Goal: Information Seeking & Learning: Learn about a topic

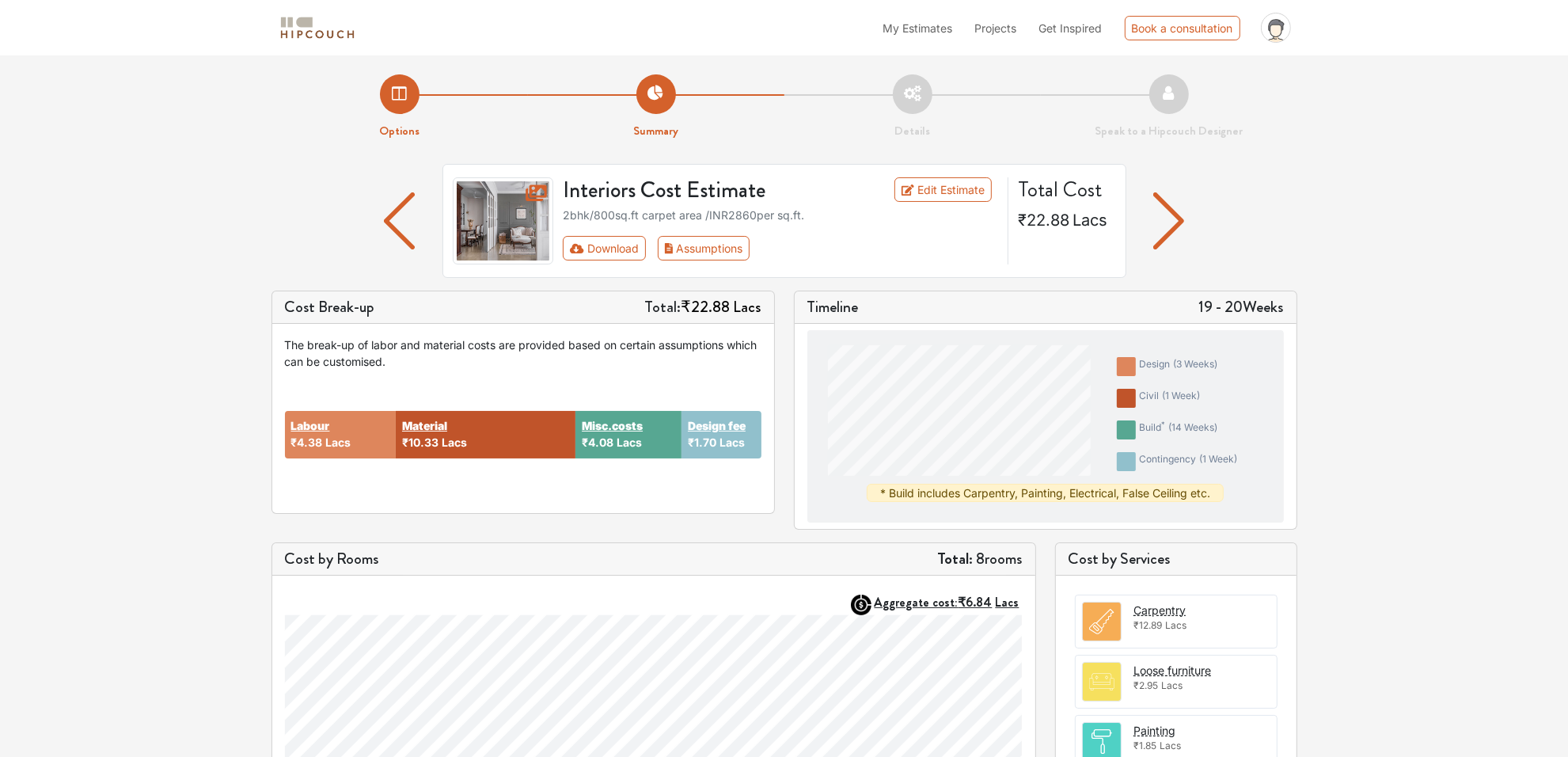
click at [631, 107] on li "Summary" at bounding box center [656, 107] width 257 height 66
click at [416, 100] on li "Options" at bounding box center [400, 107] width 257 height 66
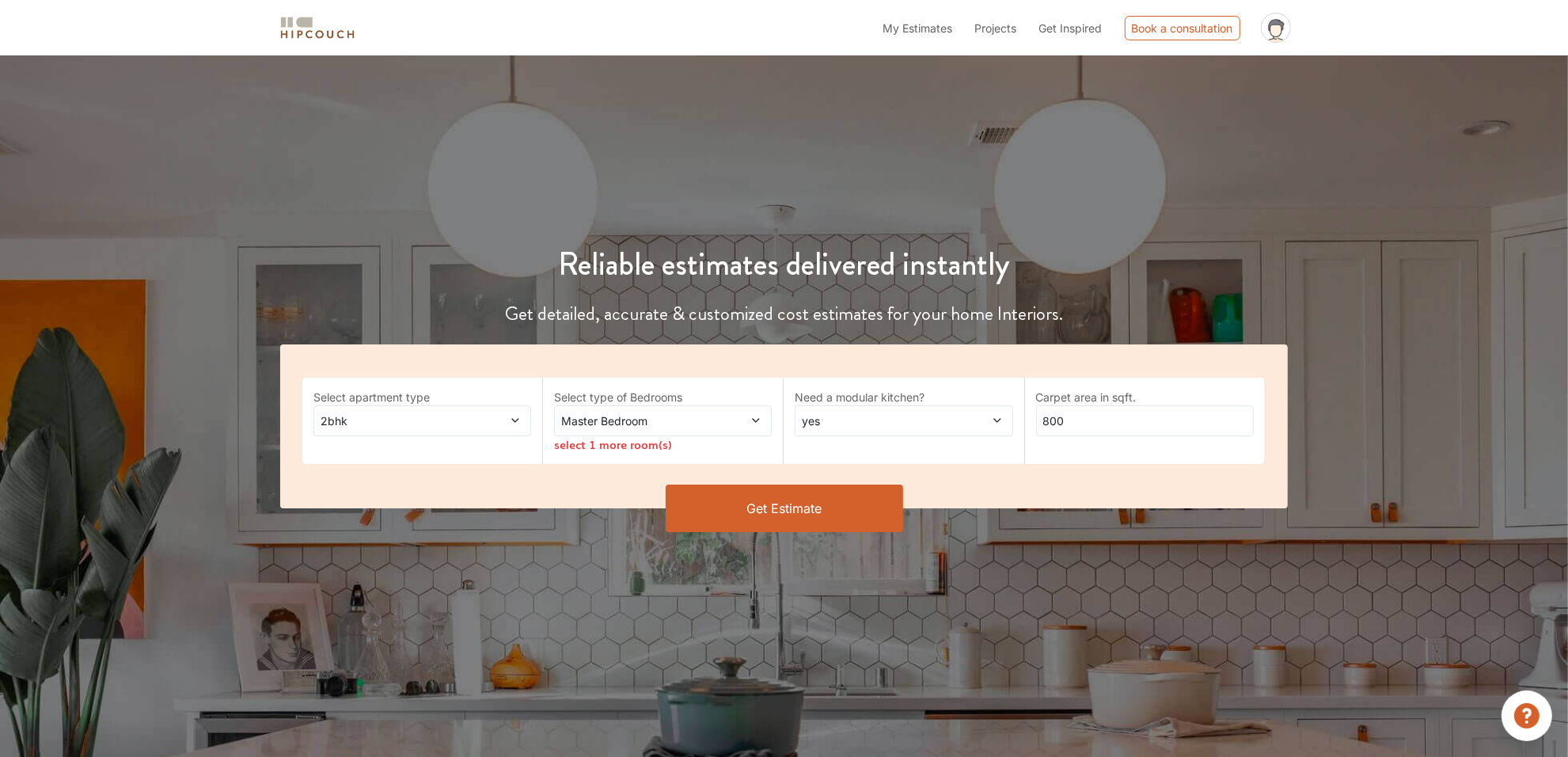
click at [758, 503] on button "Get Estimate" at bounding box center [784, 508] width 237 height 47
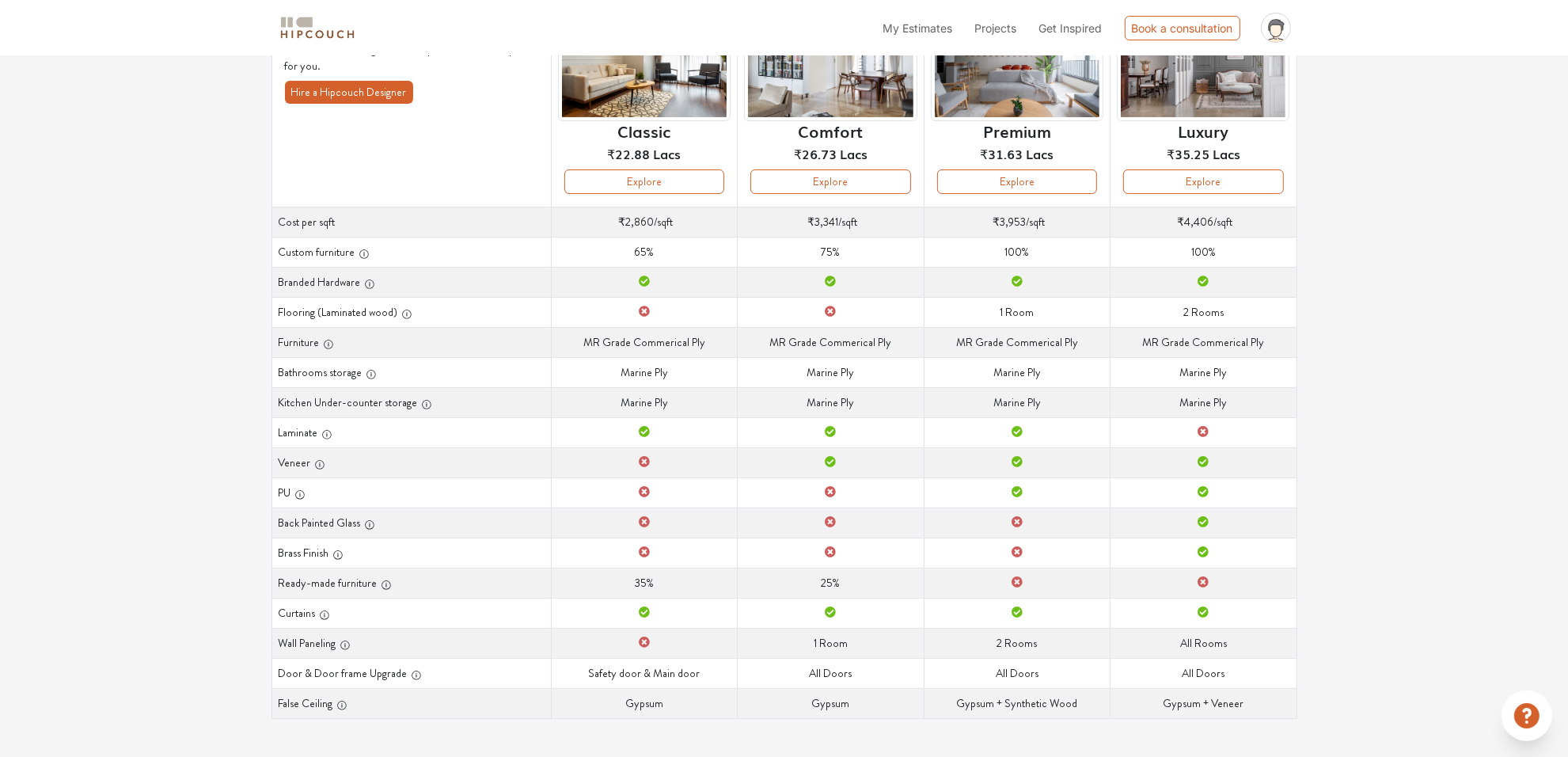
scroll to position [171, 0]
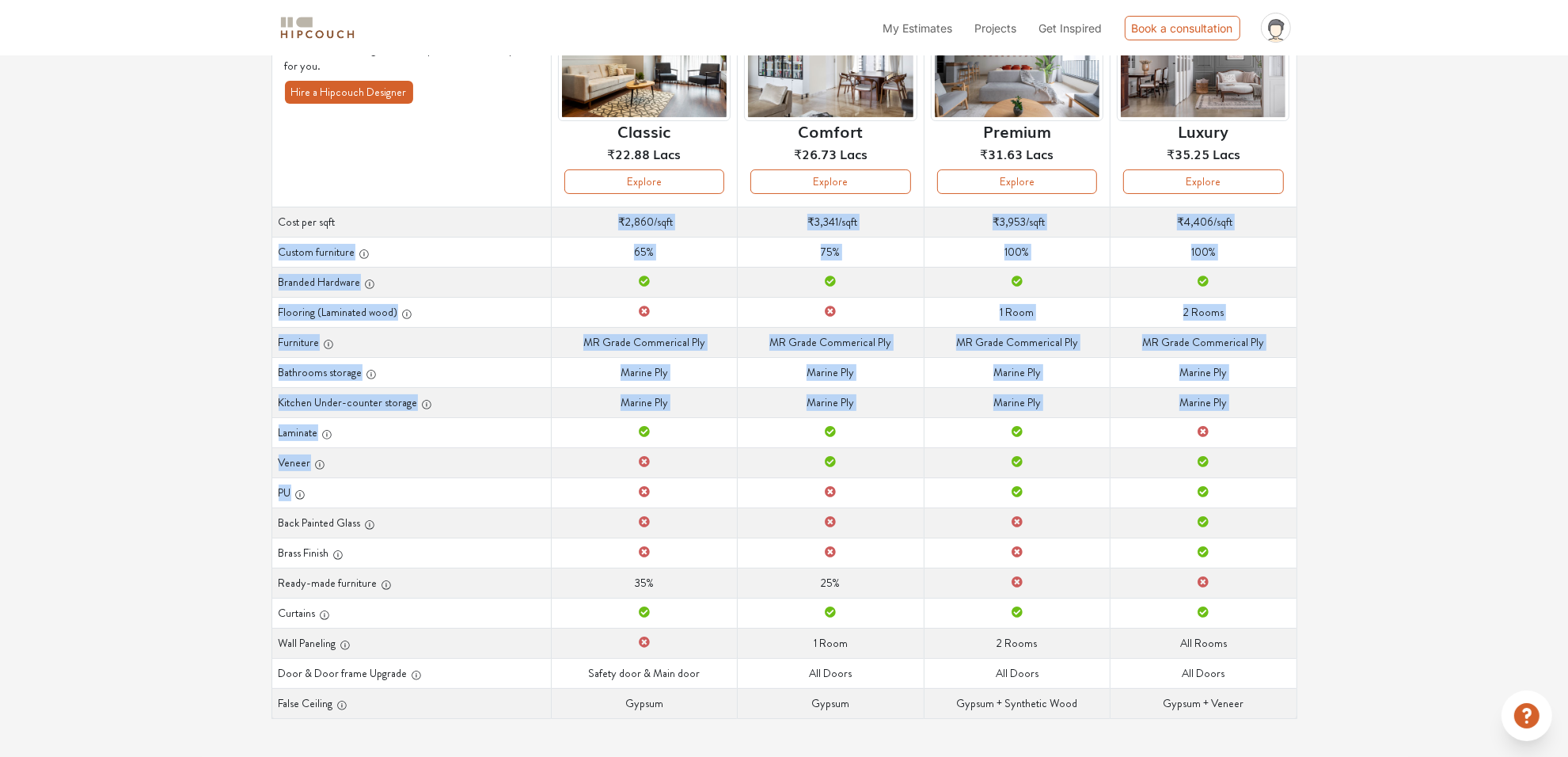
drag, startPoint x: 608, startPoint y: 207, endPoint x: 642, endPoint y: 488, distance: 283.0
click at [642, 488] on tbody "Cost per sqft Cost per sqft ₹2,860 /sqft Cost per sqft ₹3,341 /sqft Cost per sq…" at bounding box center [784, 462] width 1025 height 511
click at [390, 409] on th "Kitchen Under-counter storage" at bounding box center [411, 402] width 280 height 30
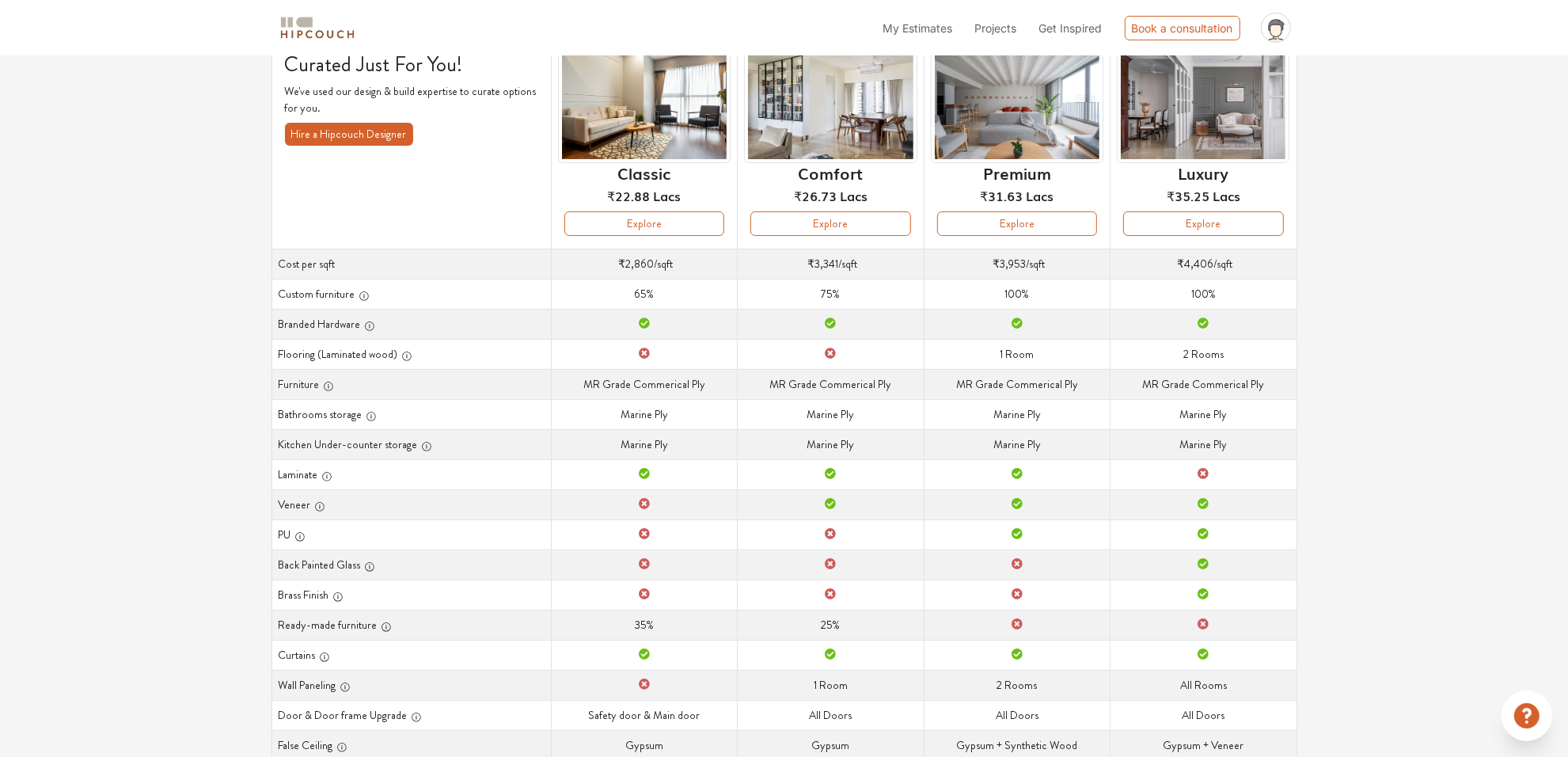
scroll to position [116, 0]
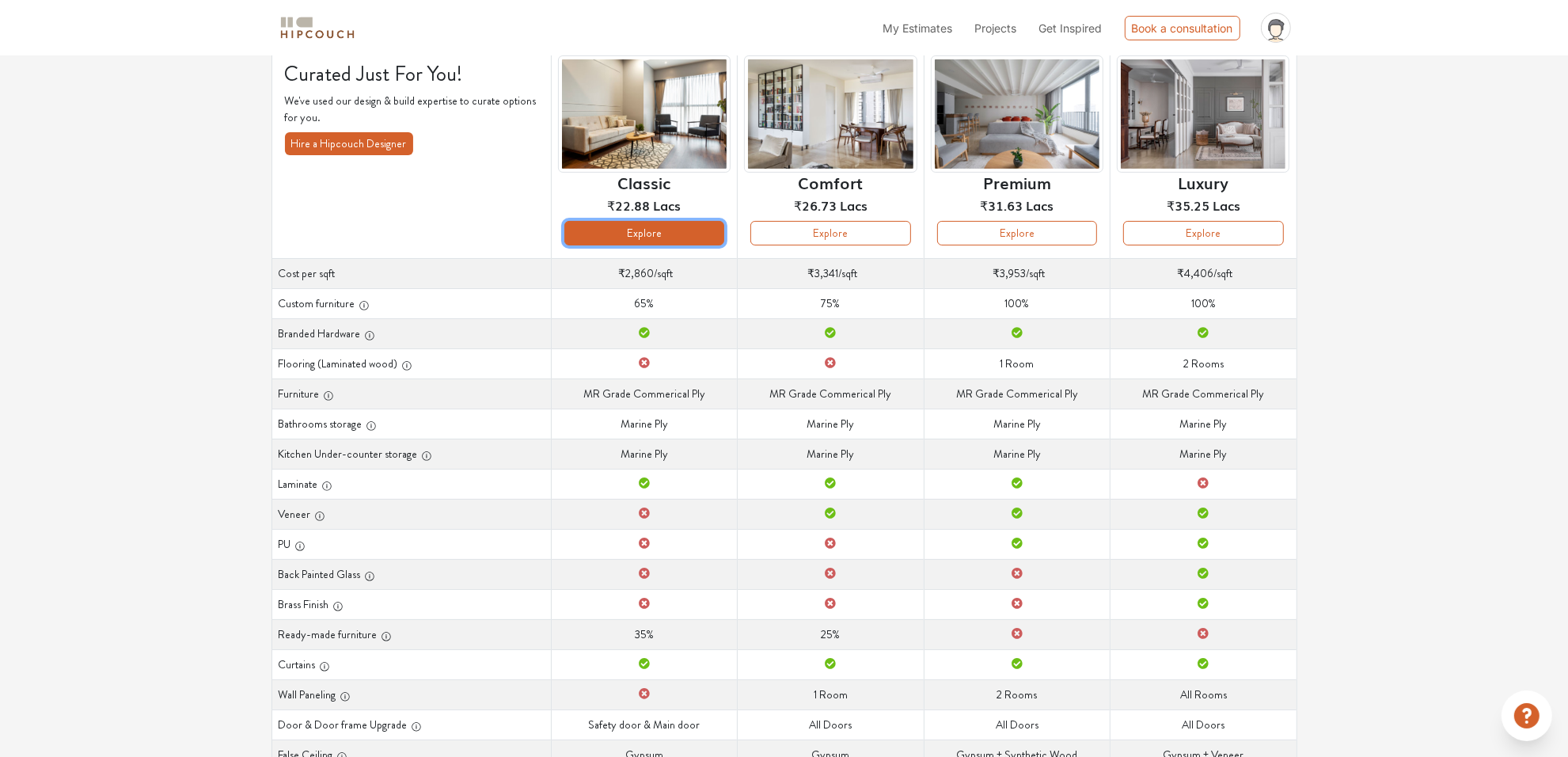
click at [637, 244] on button "Explore" at bounding box center [644, 233] width 160 height 24
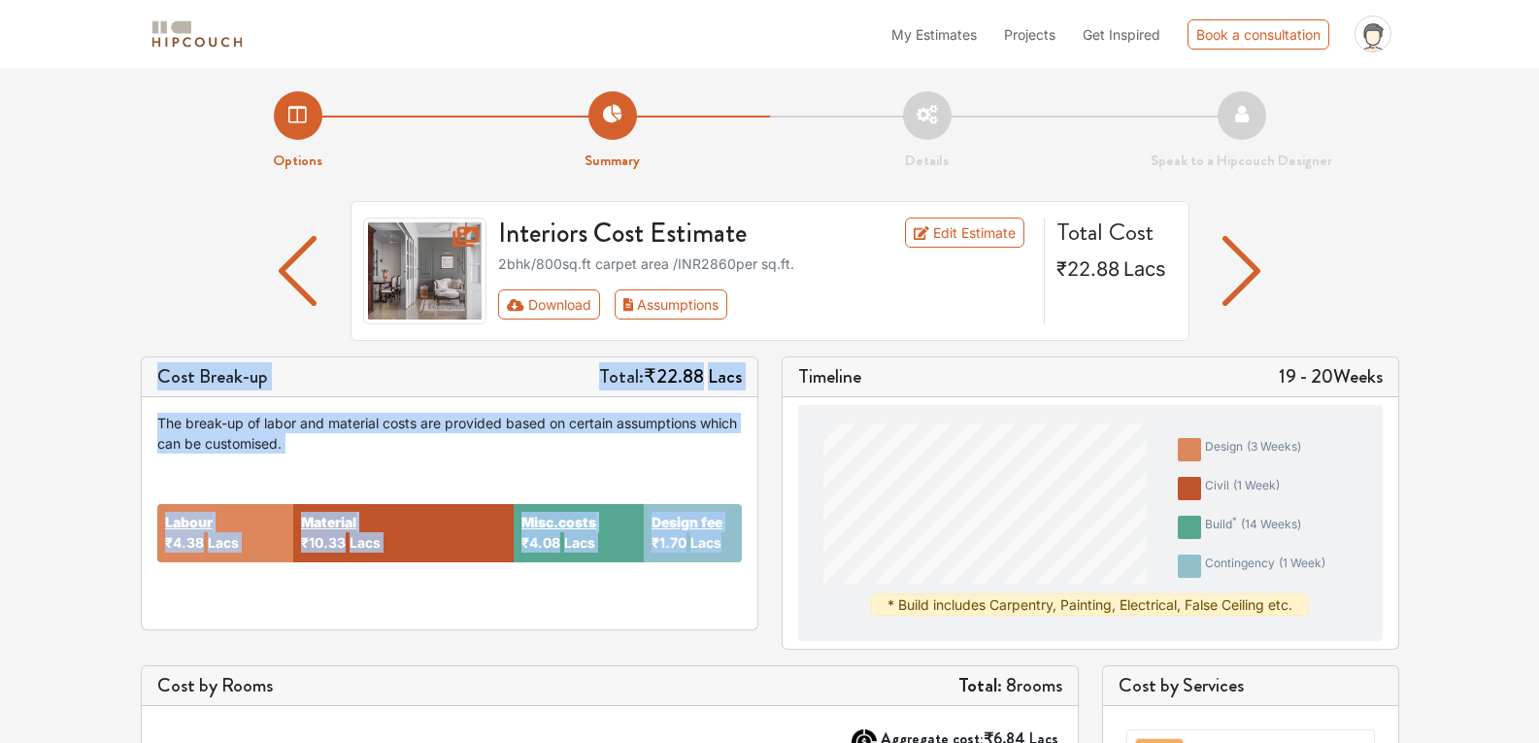
drag, startPoint x: 162, startPoint y: 369, endPoint x: 724, endPoint y: 540, distance: 587.5
click at [724, 540] on div "Cost Break-up Total: ₹22.88 Lacs The break-up of labor and material costs are p…" at bounding box center [449, 493] width 617 height 274
copy div "Cost Break-up Total: ₹22.88 Lacs The break-up of labor and material costs are p…"
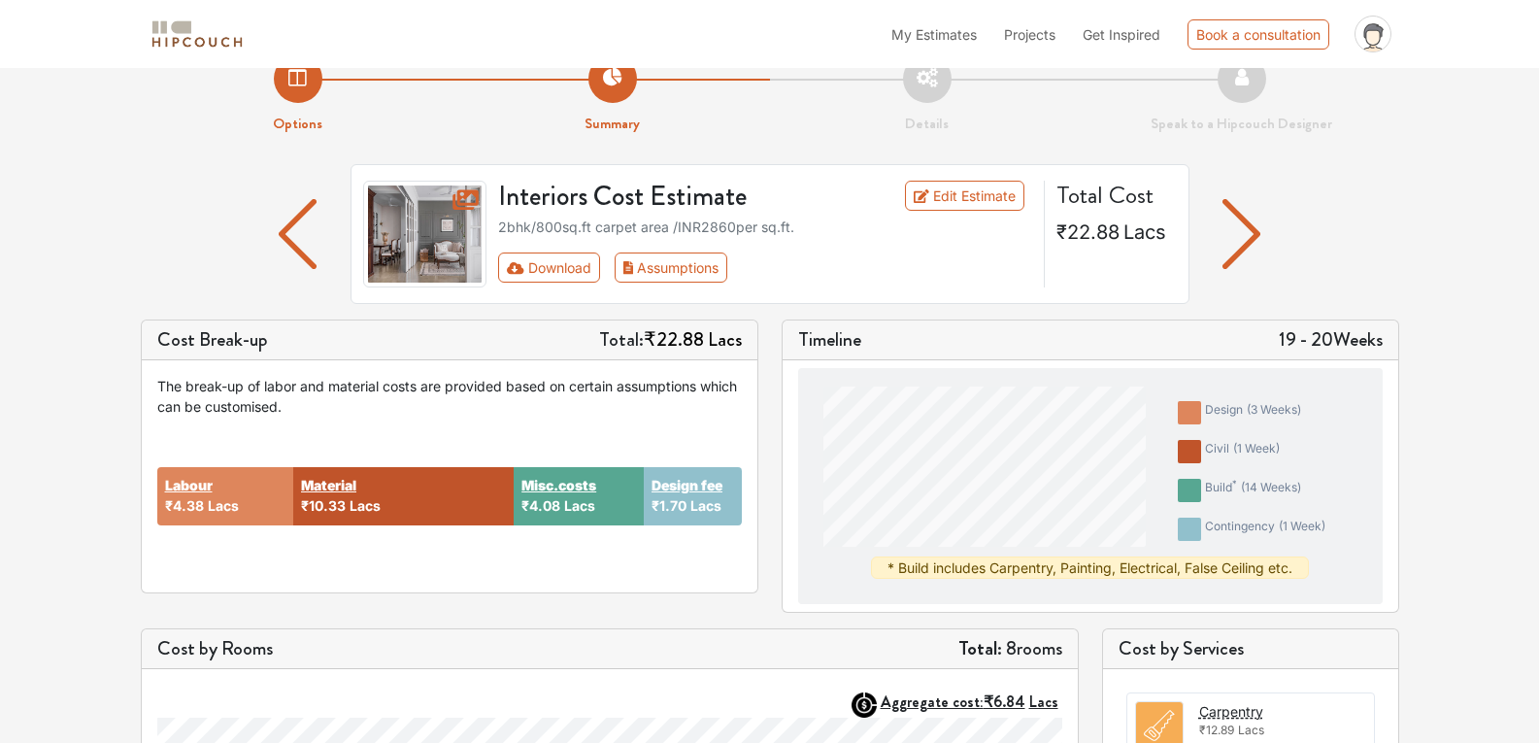
scroll to position [48, 0]
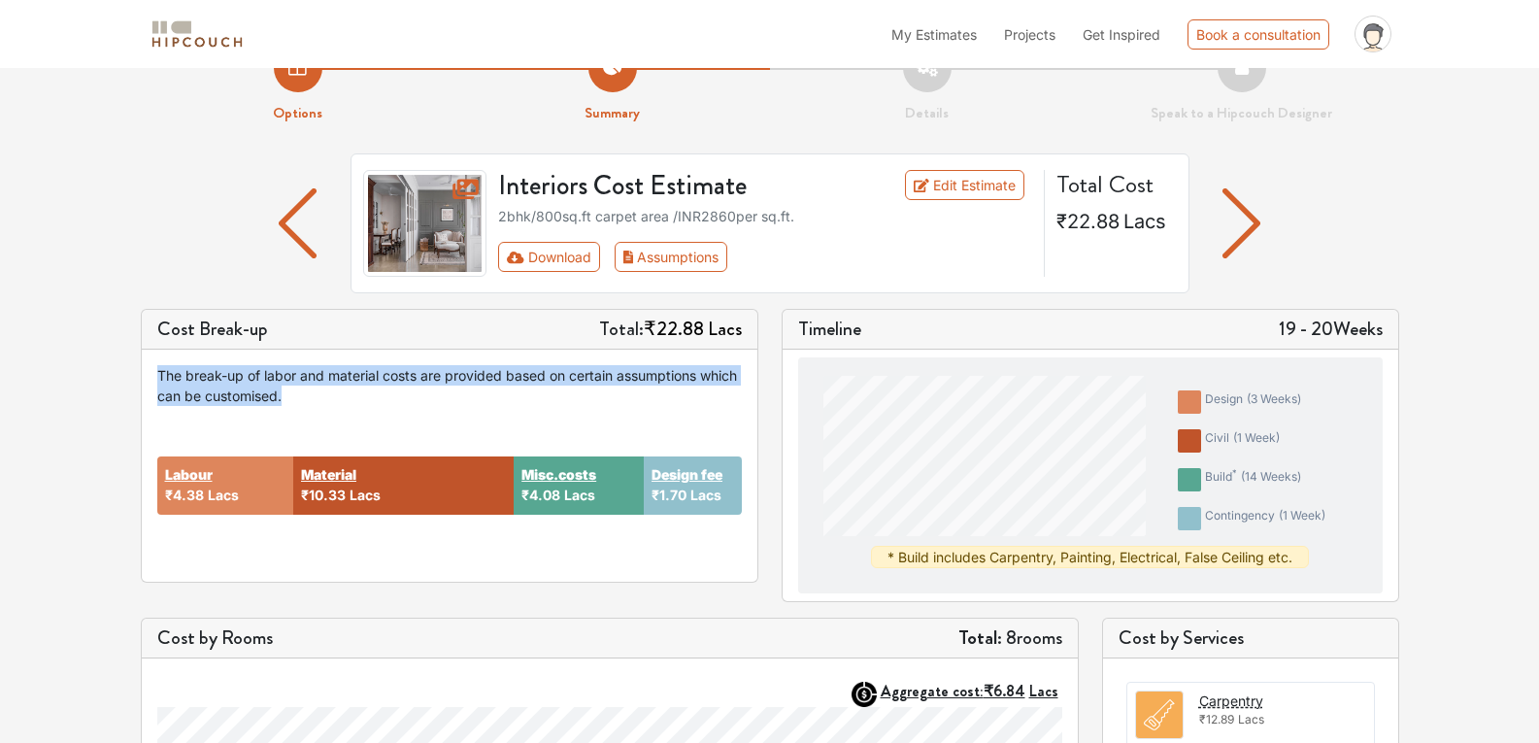
drag, startPoint x: 336, startPoint y: 395, endPoint x: 157, endPoint y: 364, distance: 181.3
click at [157, 365] on div "The break-up of labor and material costs are provided based on certain assumpti…" at bounding box center [449, 385] width 584 height 41
copy div "The break-up of labor and material costs are provided based on certain assumpti…"
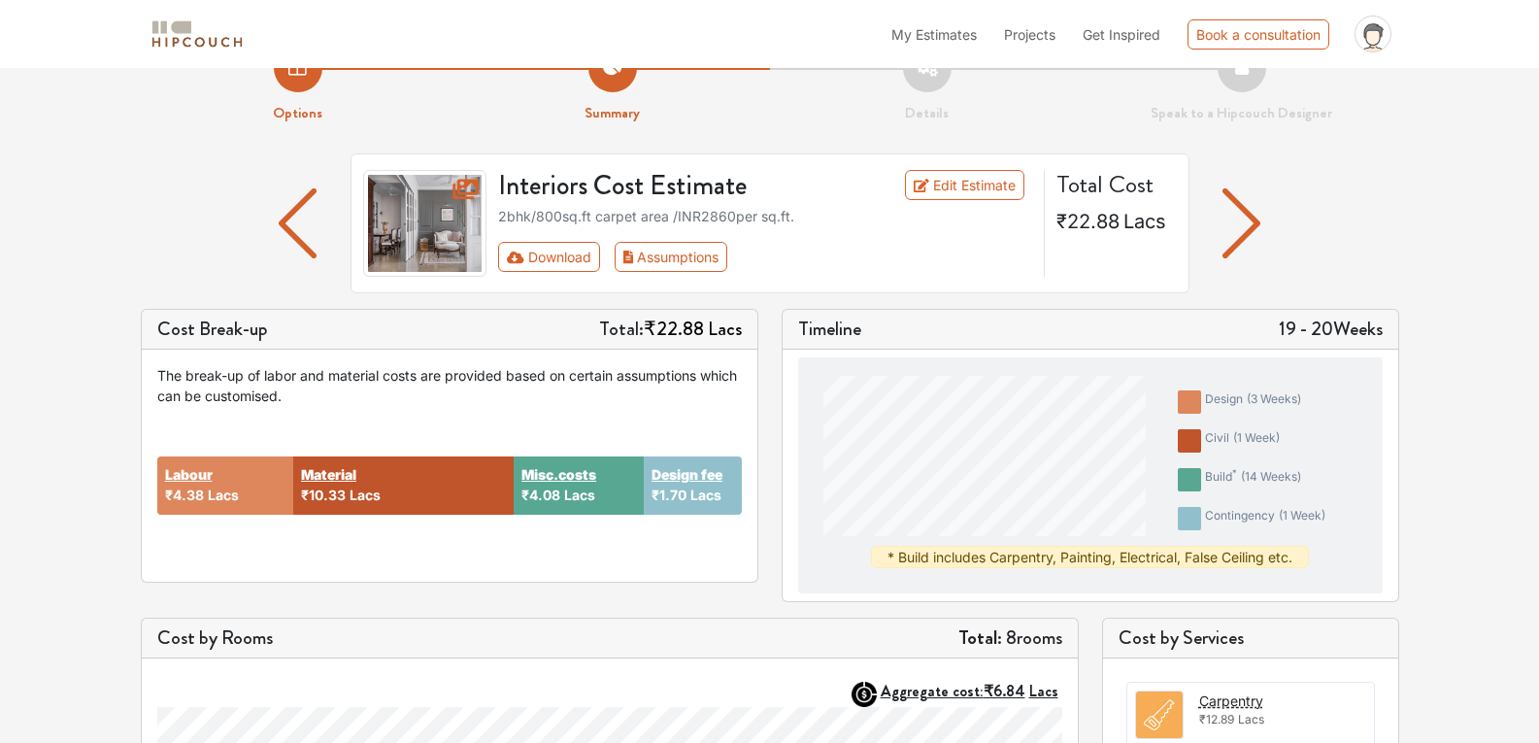
click at [80, 445] on div "Options Summary Details Speak to a Hipcouch Designer Interiors Cost Estimate Ed…" at bounding box center [769, 715] width 1539 height 1390
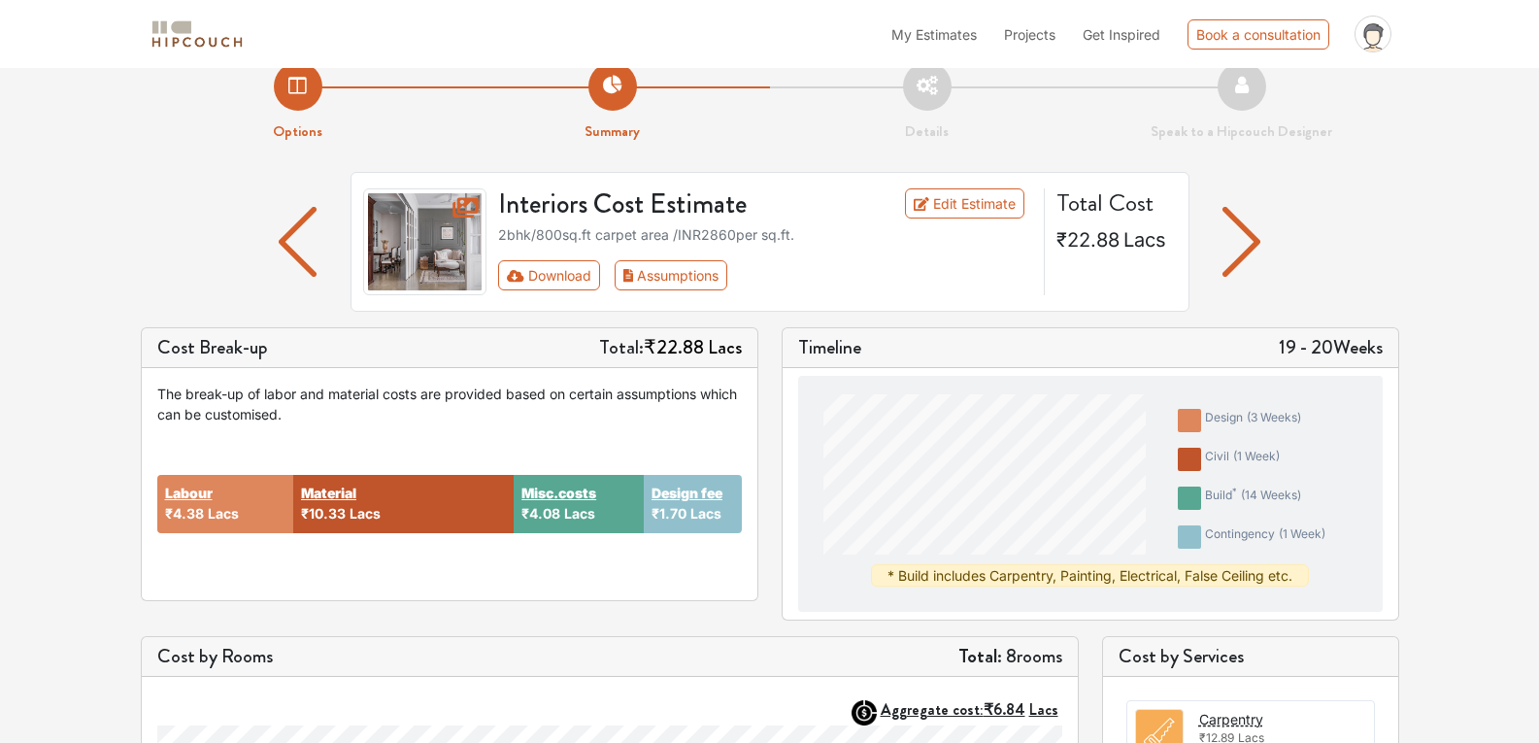
scroll to position [0, 0]
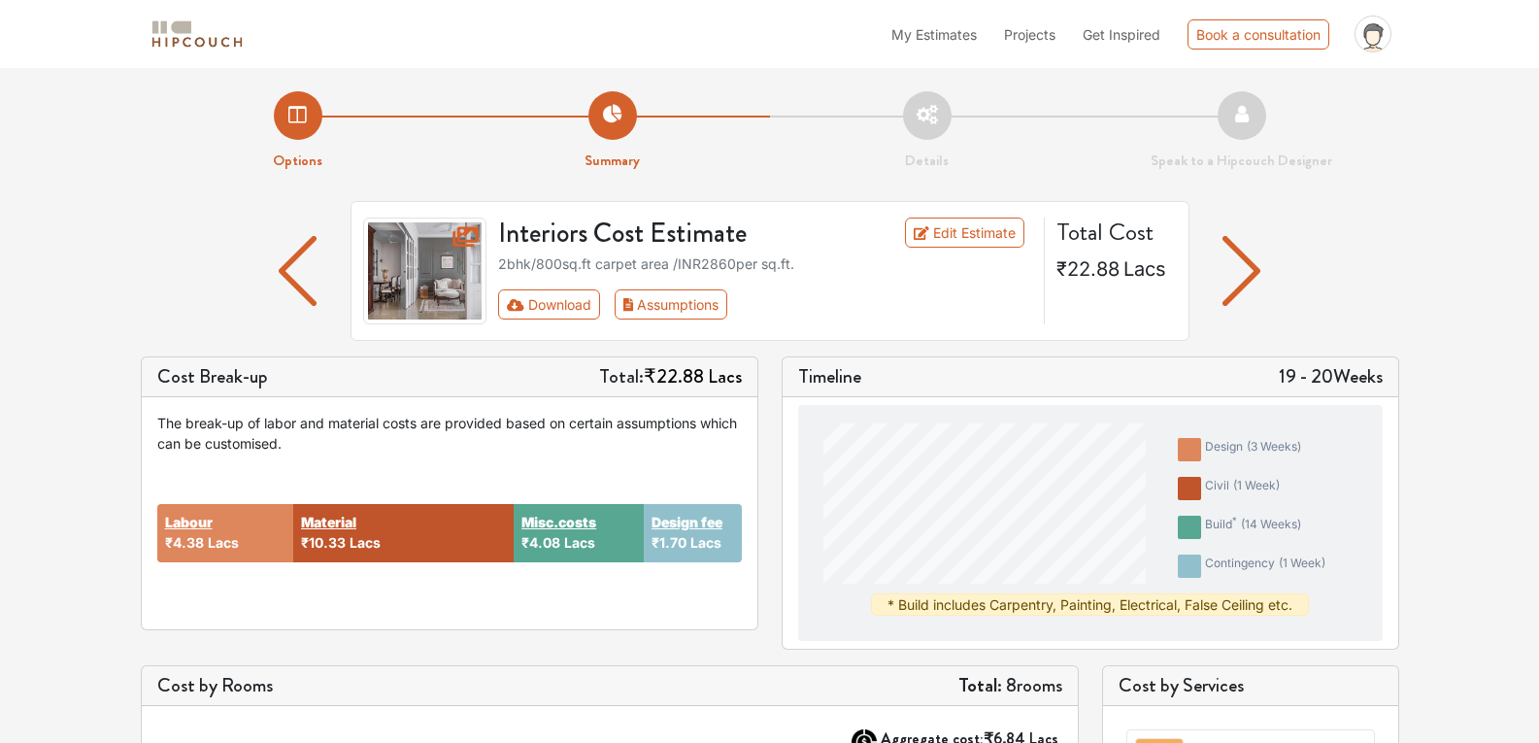
click at [1236, 270] on img "button" at bounding box center [1241, 271] width 38 height 70
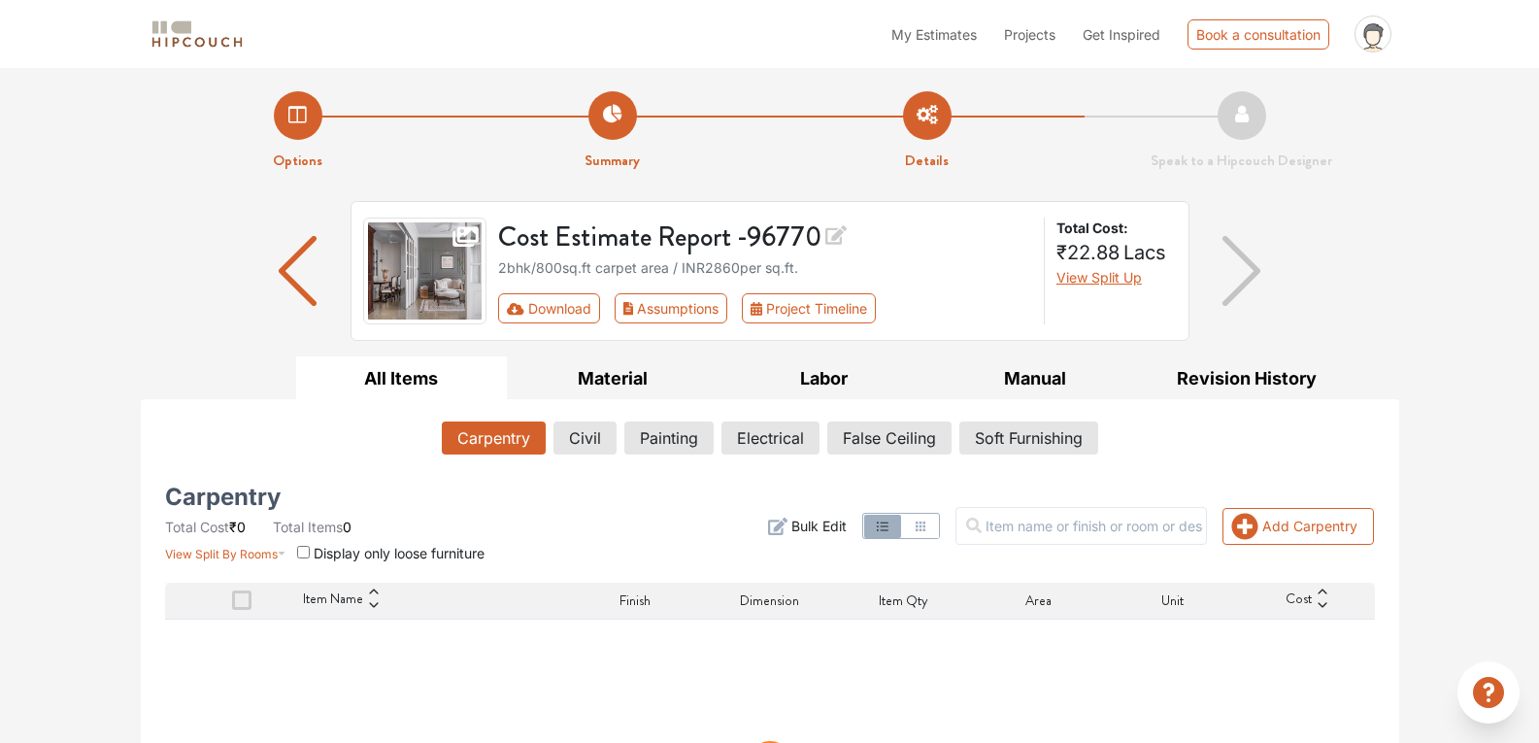
click at [1236, 270] on img "button" at bounding box center [1241, 271] width 38 height 70
click at [290, 298] on img "button" at bounding box center [298, 271] width 38 height 70
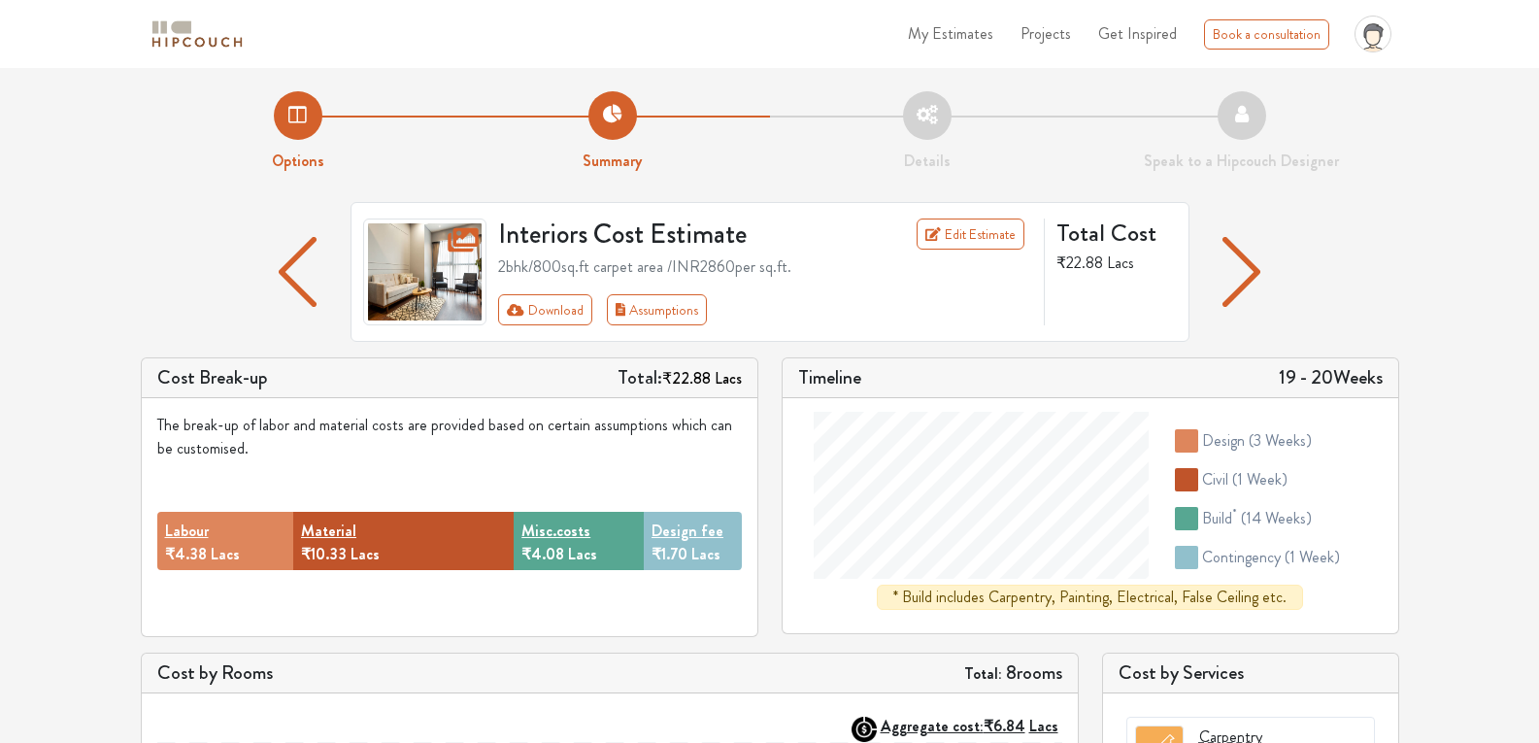
click at [320, 284] on div at bounding box center [298, 272] width 105 height 140
click at [304, 279] on img "button" at bounding box center [298, 272] width 38 height 70
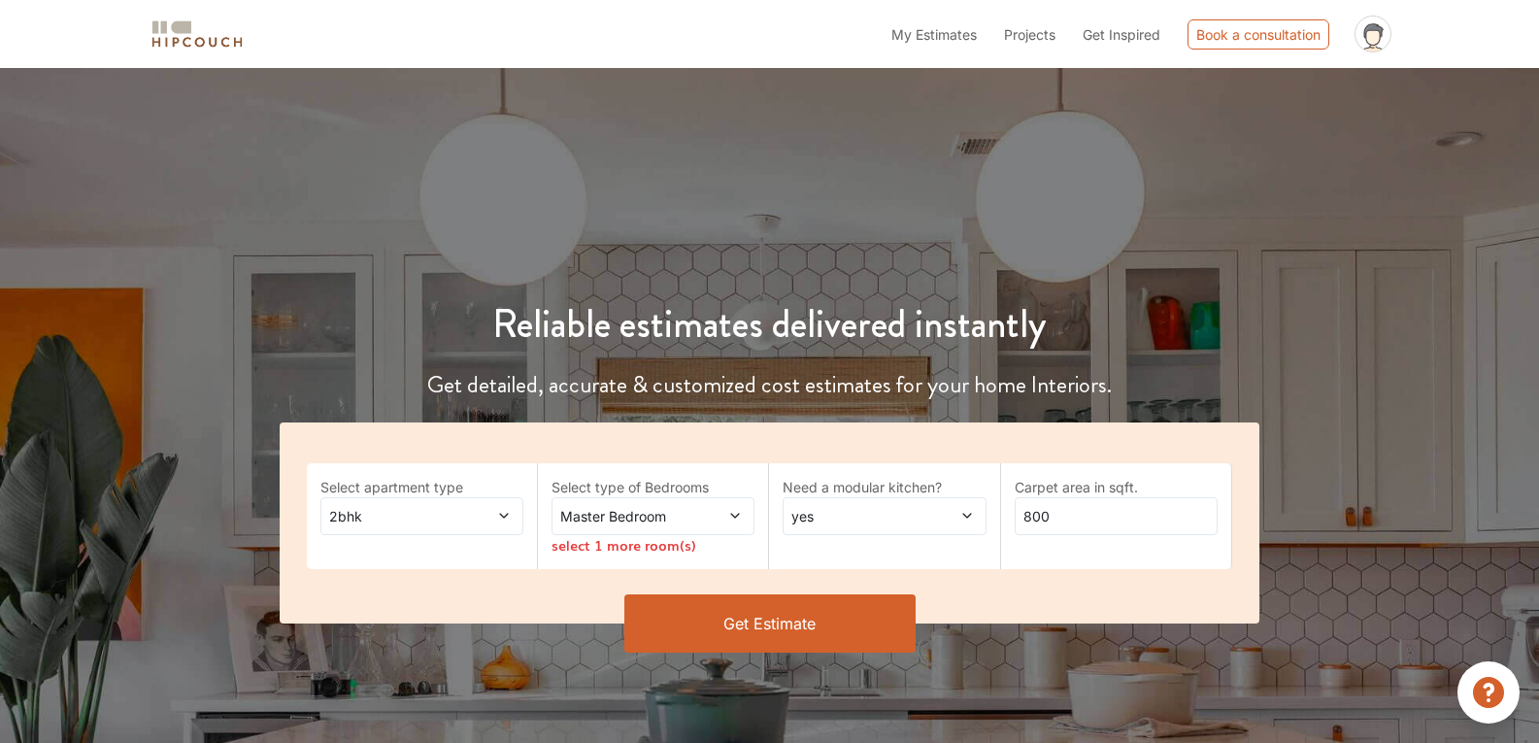
click at [852, 629] on button "Get Estimate" at bounding box center [769, 623] width 291 height 58
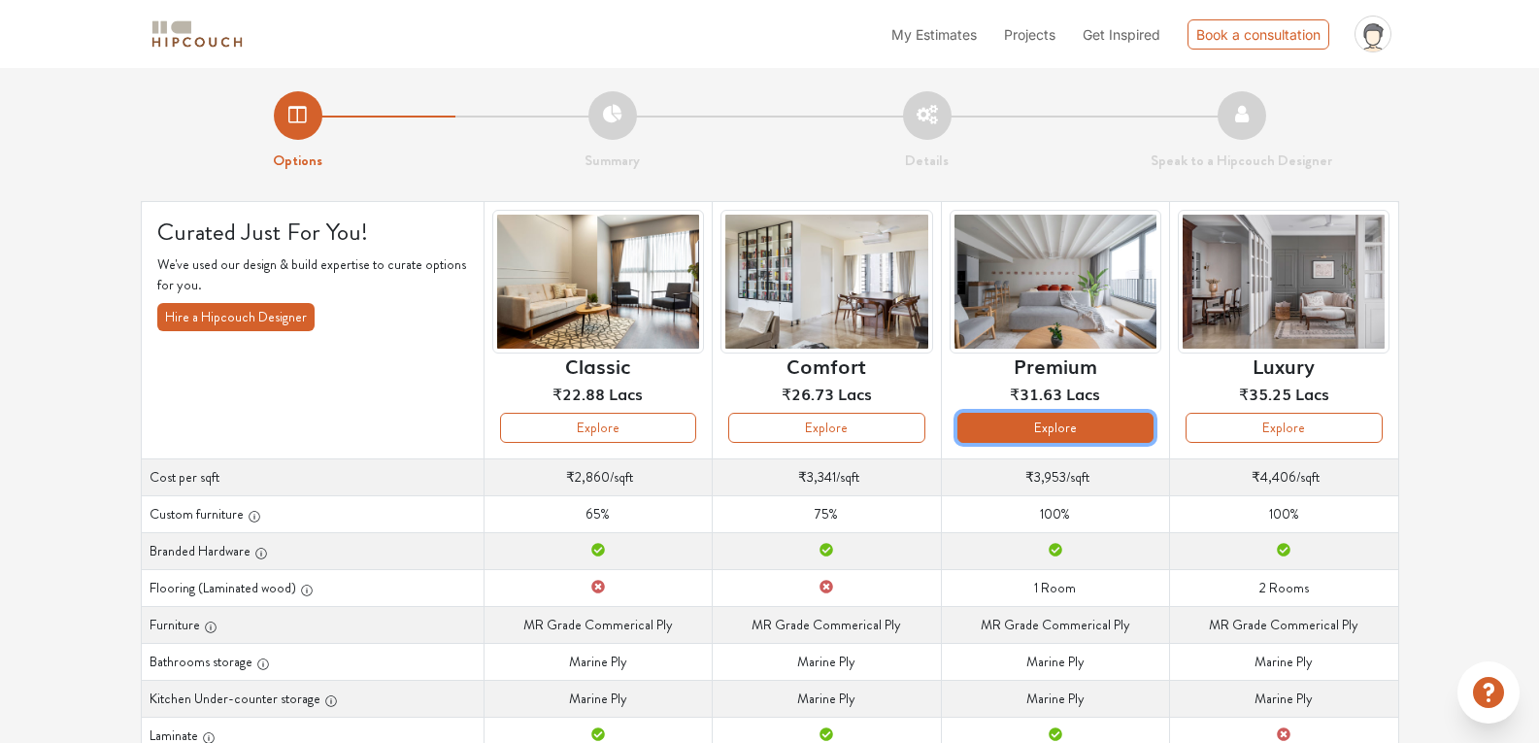
click at [1049, 417] on button "Explore" at bounding box center [1055, 428] width 196 height 30
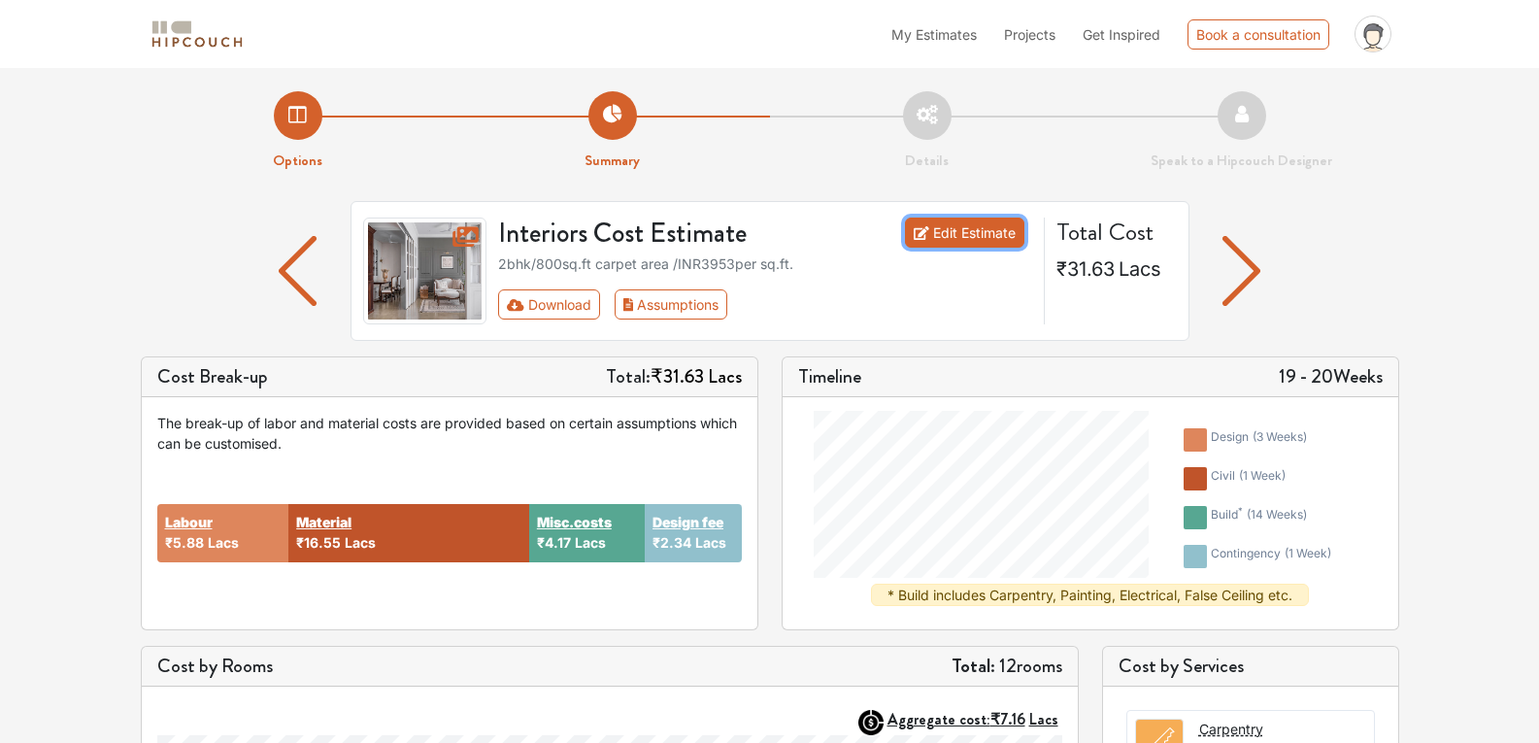
click at [965, 237] on link "Edit Estimate" at bounding box center [964, 232] width 119 height 30
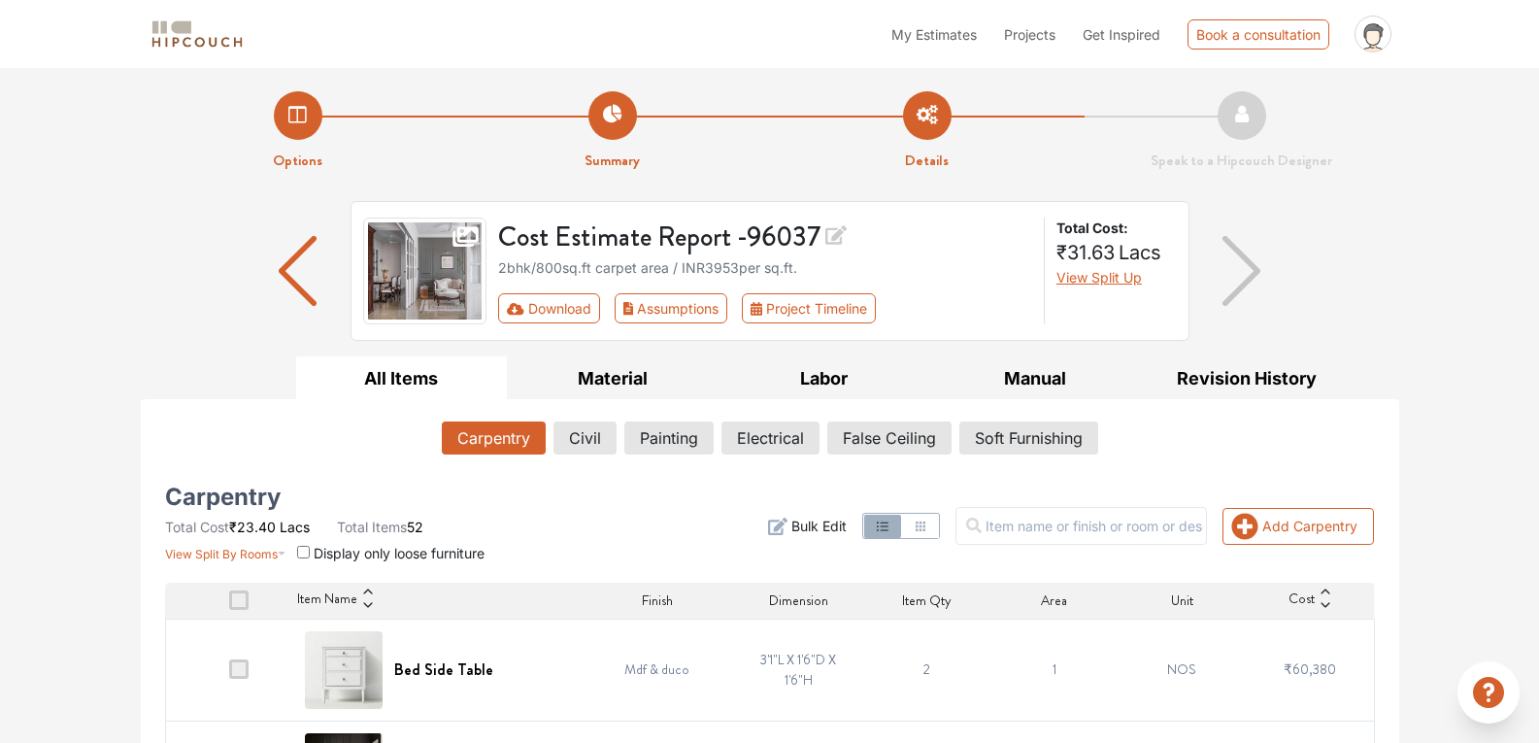
click at [1244, 282] on img "button" at bounding box center [1241, 271] width 38 height 70
click at [315, 273] on img "button" at bounding box center [298, 271] width 38 height 70
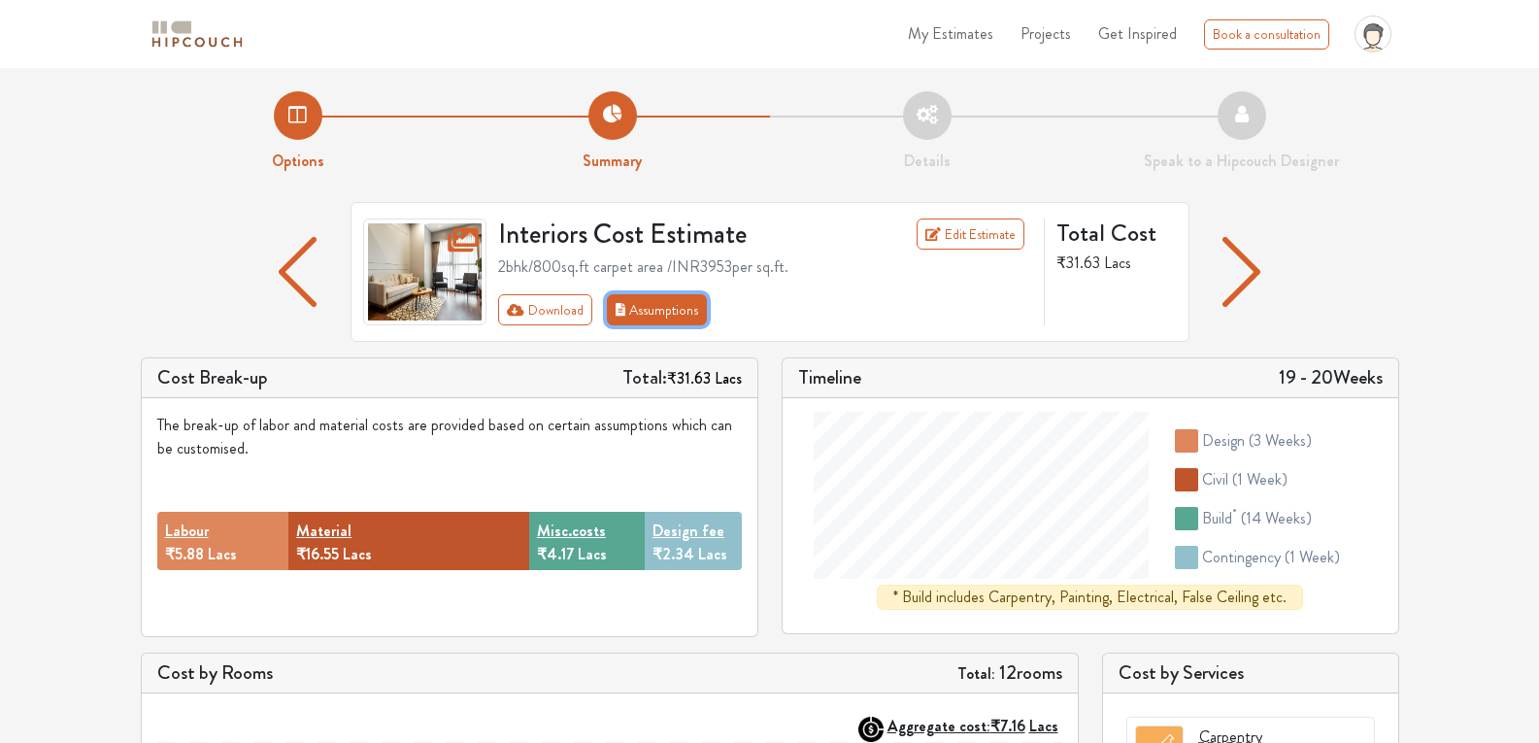
click at [638, 299] on button "Assumptions" at bounding box center [657, 309] width 101 height 31
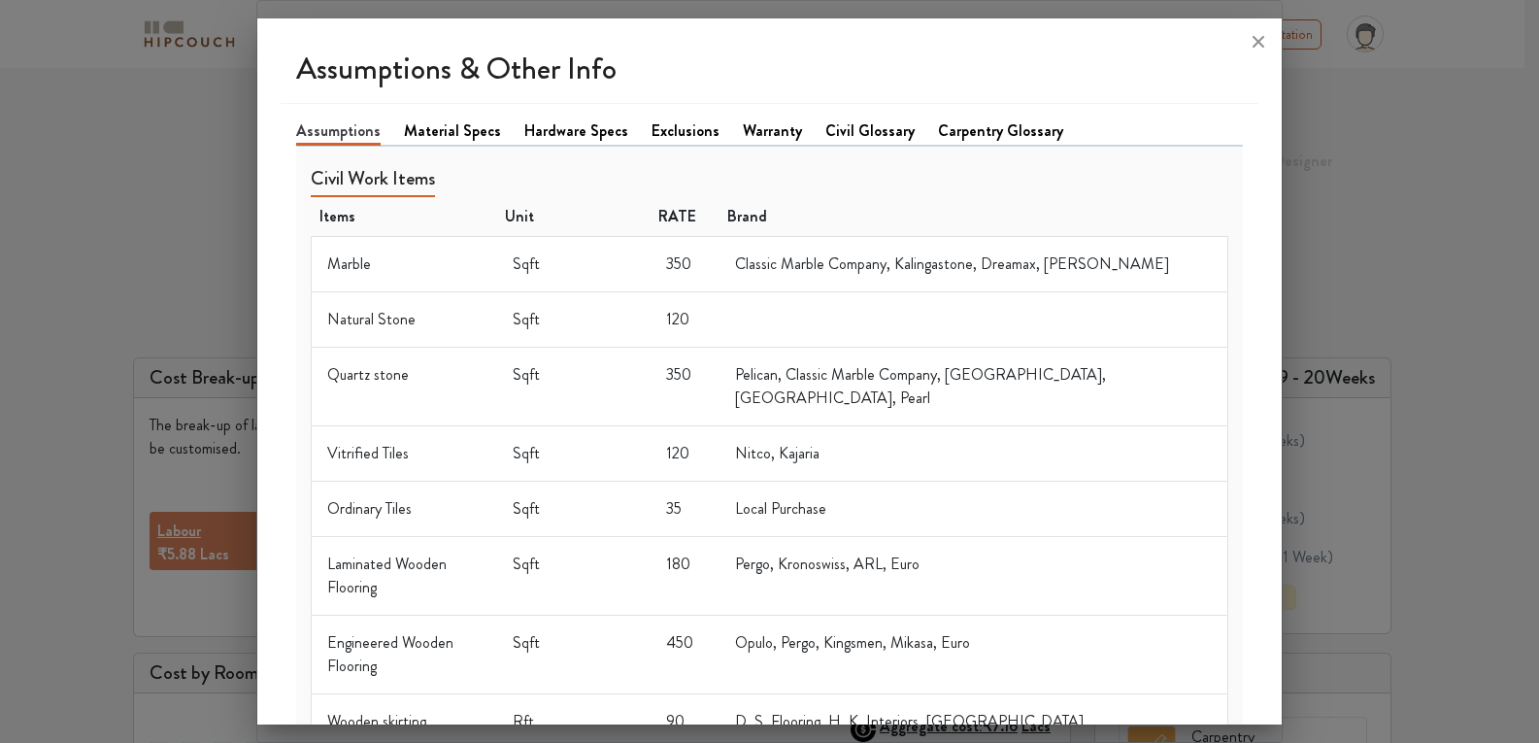
click at [450, 127] on link "Material Specs" at bounding box center [452, 130] width 97 height 23
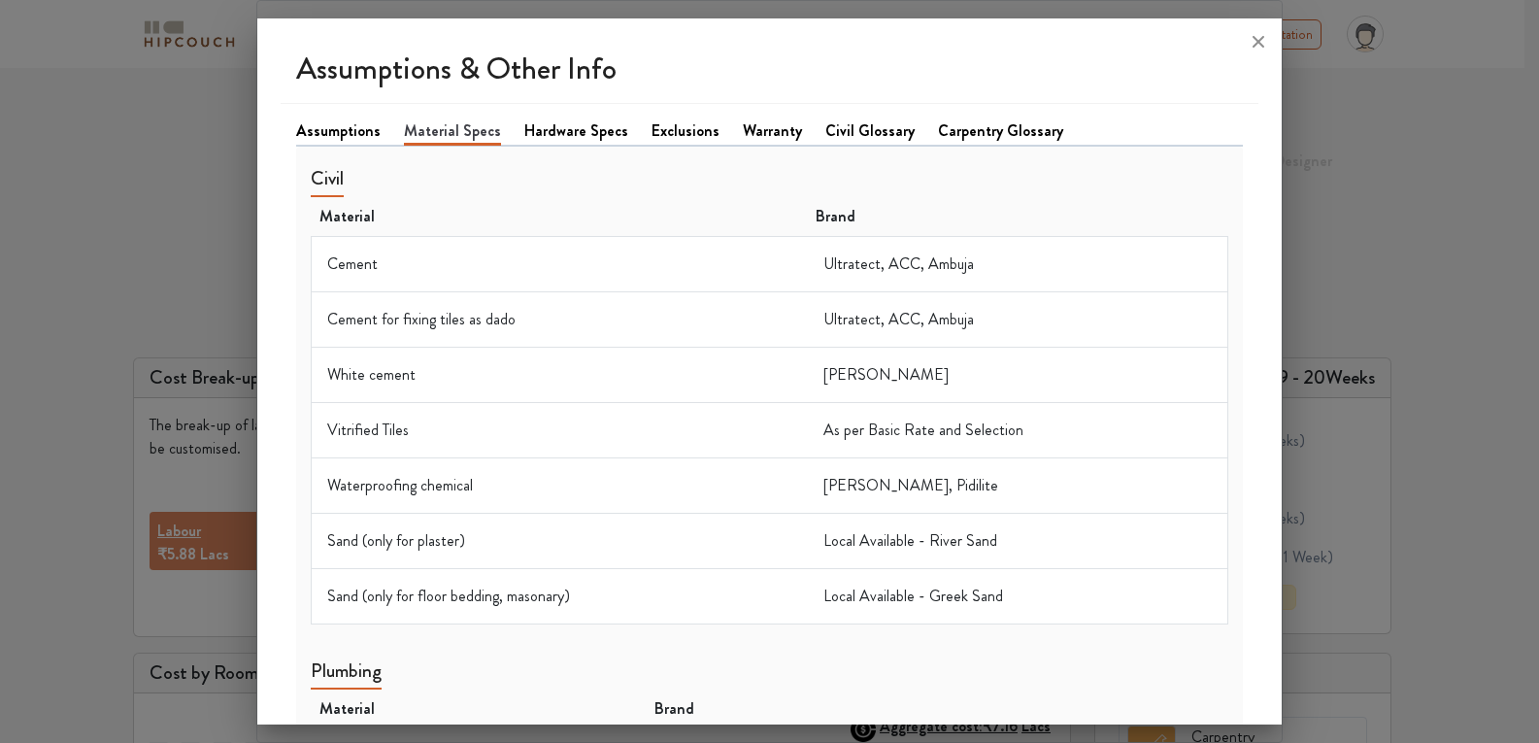
click at [565, 138] on link "Hardware Specs" at bounding box center [576, 130] width 104 height 23
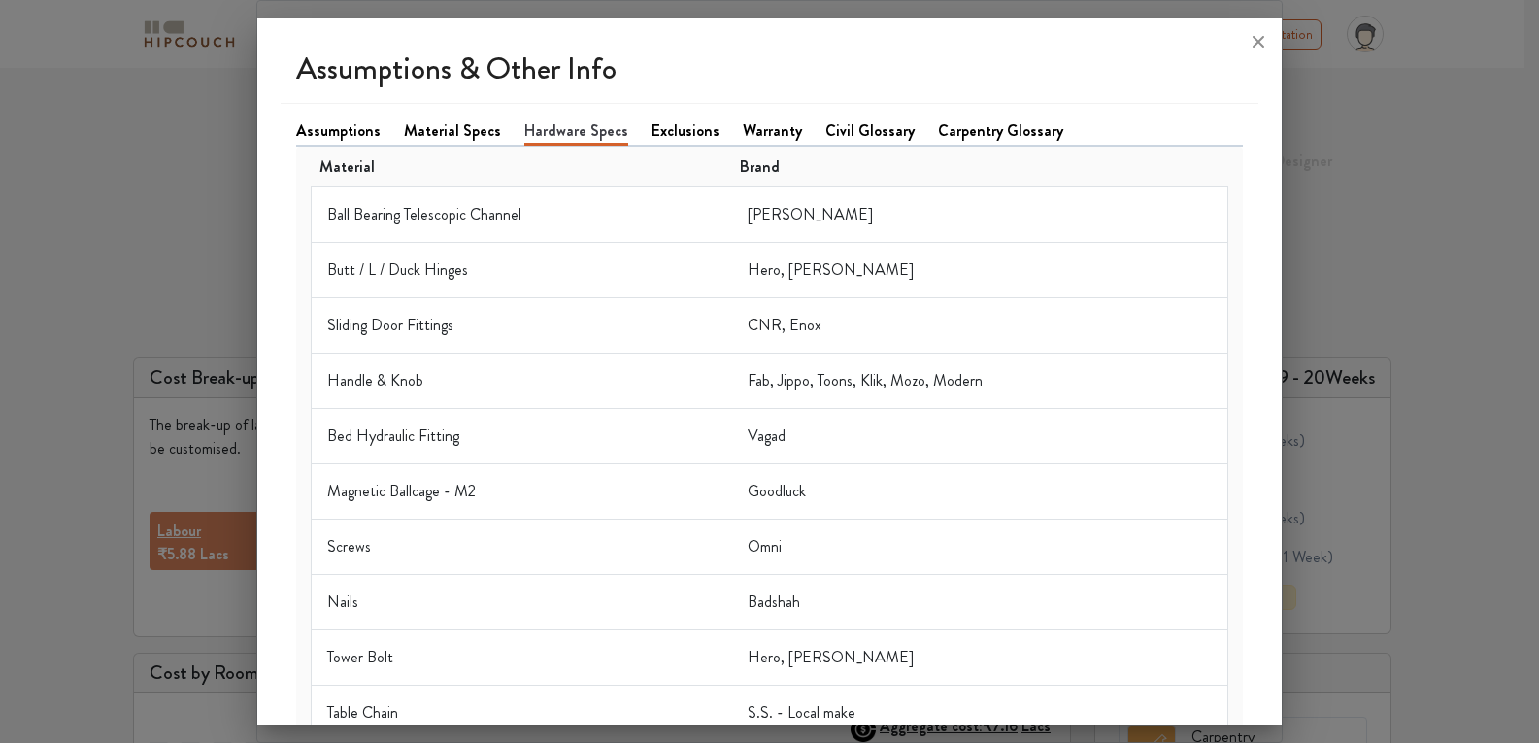
click at [675, 116] on div "Assumptions Material Specs Hardware Specs Exclusions Warranty Civil Glossary Ca…" at bounding box center [770, 660] width 978 height 1112
click at [677, 121] on link "Exclusions" at bounding box center [685, 130] width 68 height 23
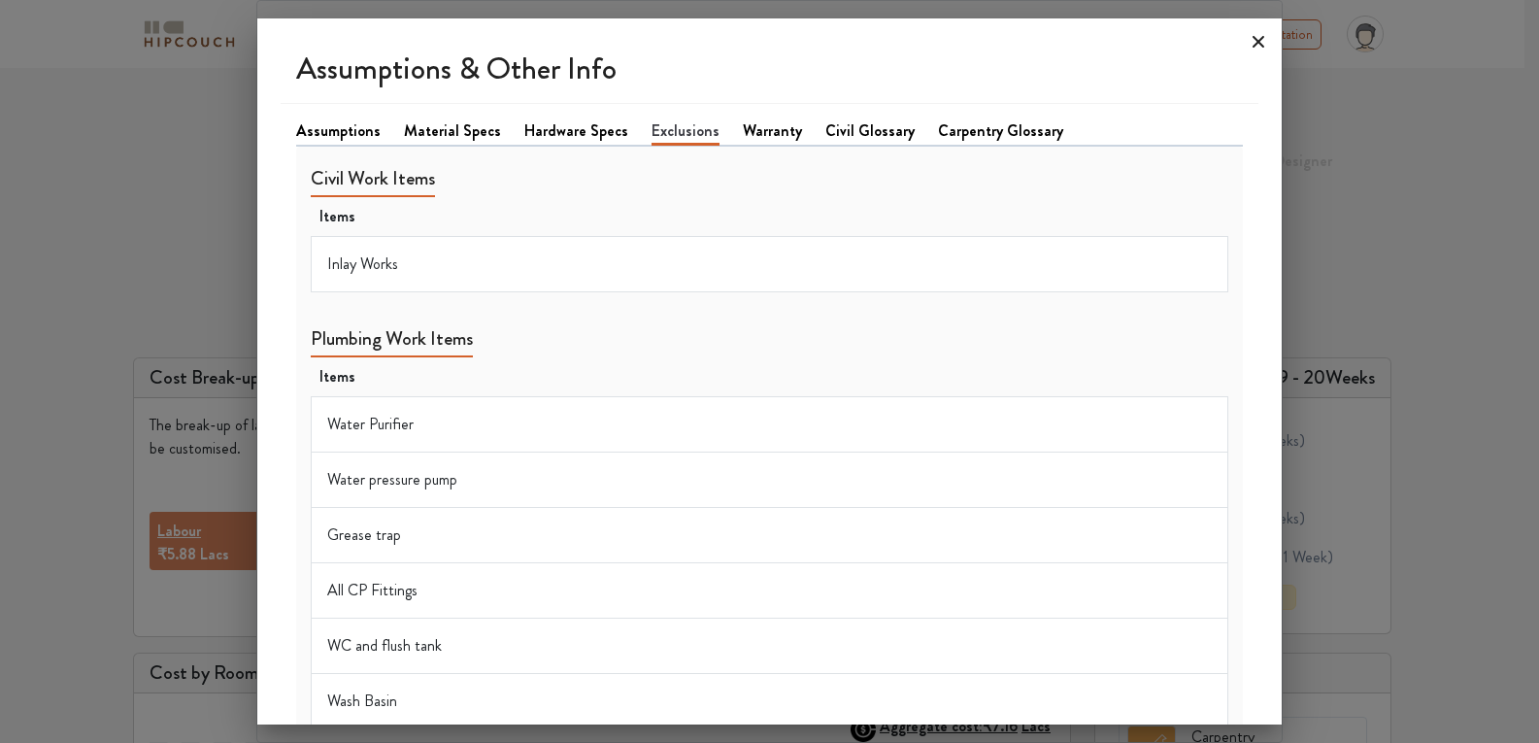
click at [1256, 56] on icon at bounding box center [1258, 41] width 31 height 31
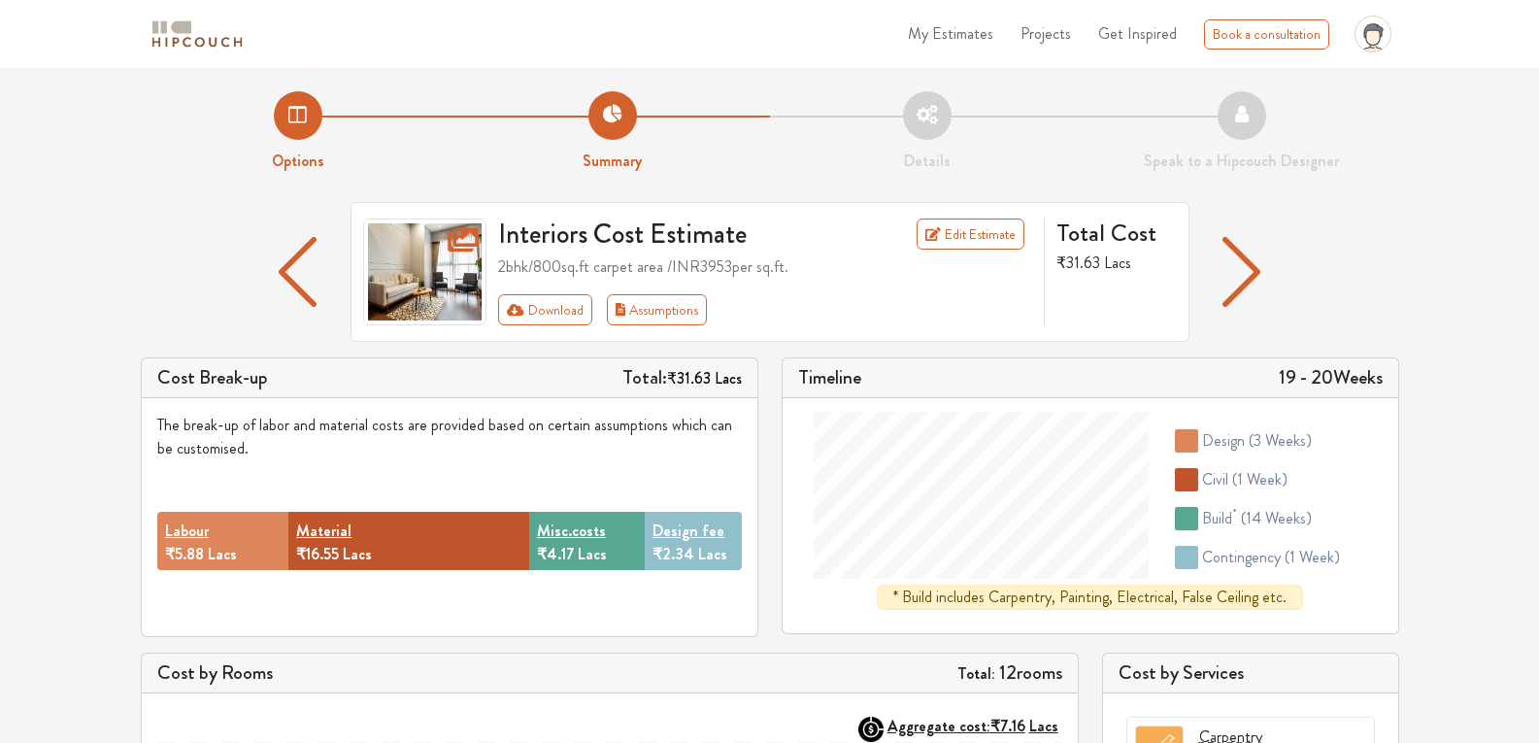
click at [297, 264] on img "button" at bounding box center [298, 272] width 38 height 70
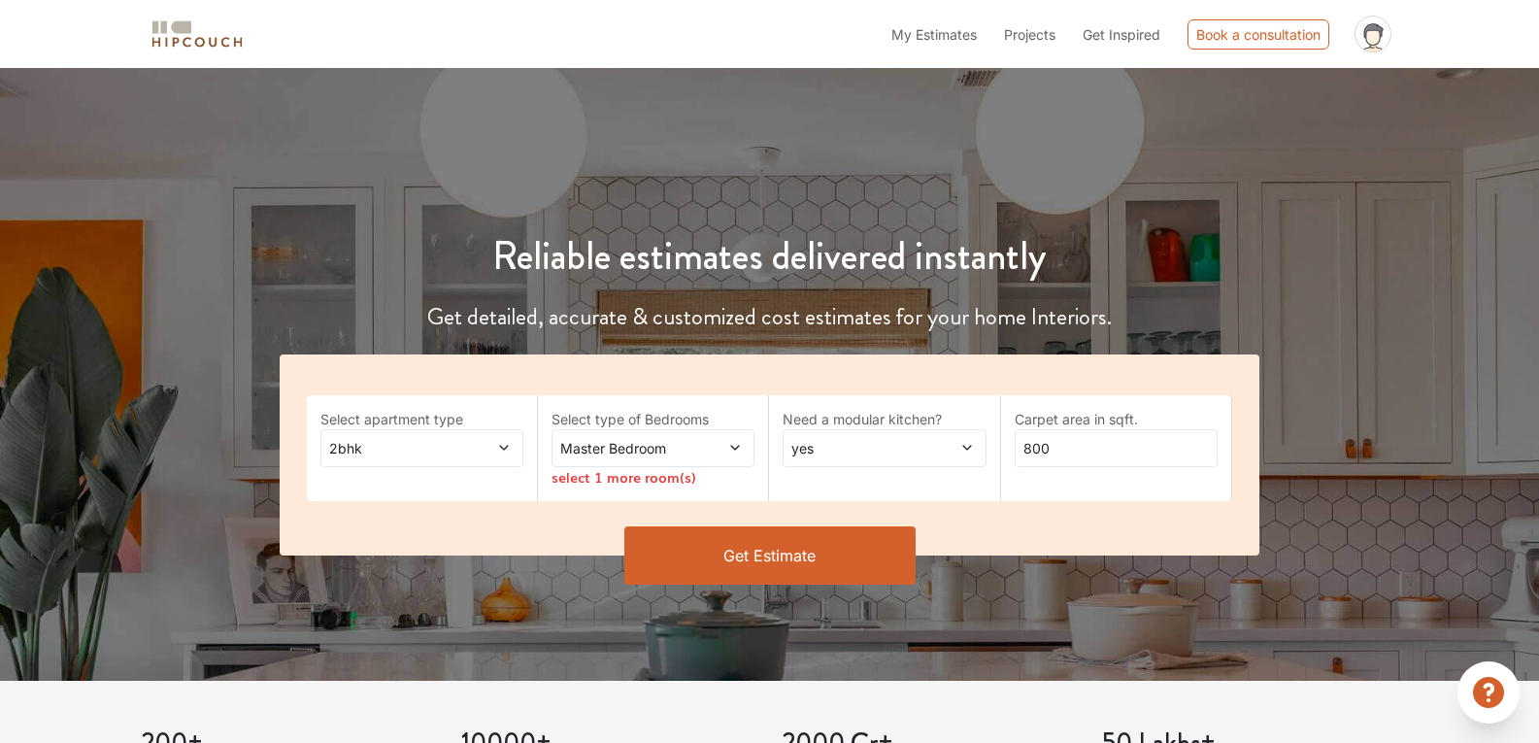
scroll to position [69, 0]
click at [706, 562] on button "Get Estimate" at bounding box center [769, 554] width 291 height 58
